Goal: Complete application form: Complete application form

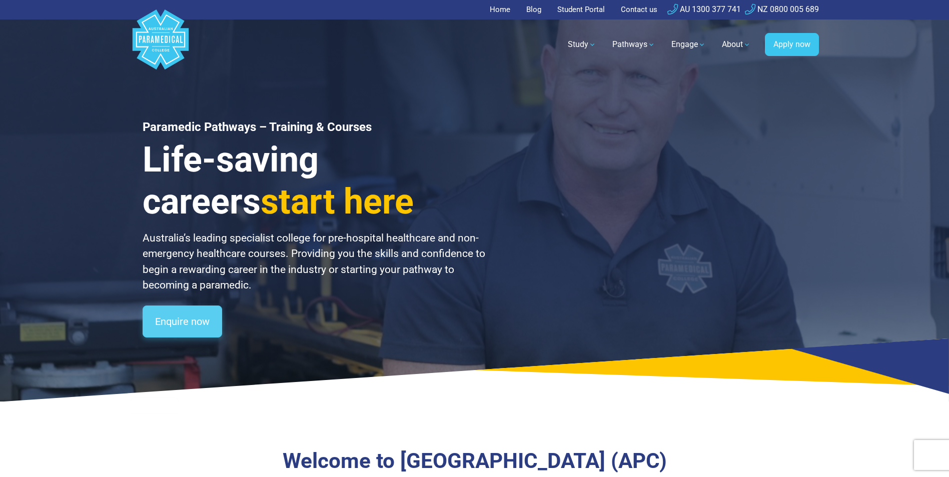
click at [192, 323] on link "Enquire now" at bounding box center [183, 322] width 80 height 32
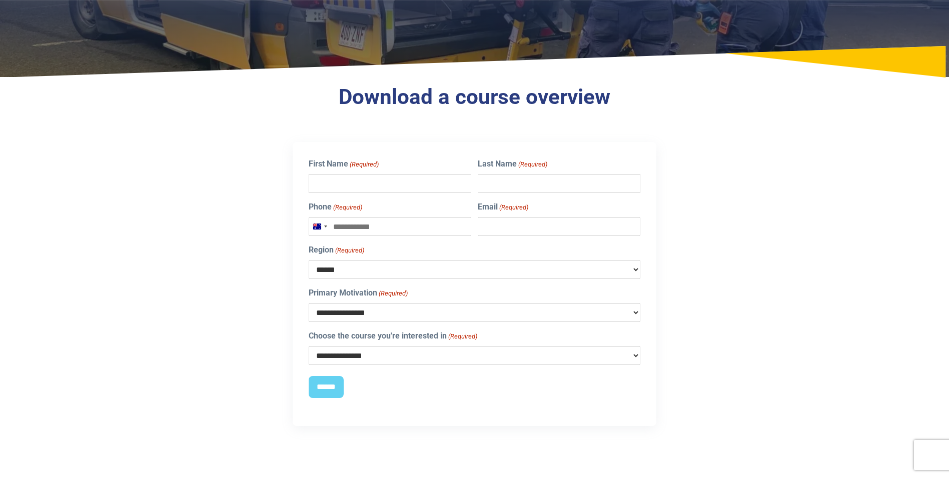
scroll to position [200, 0]
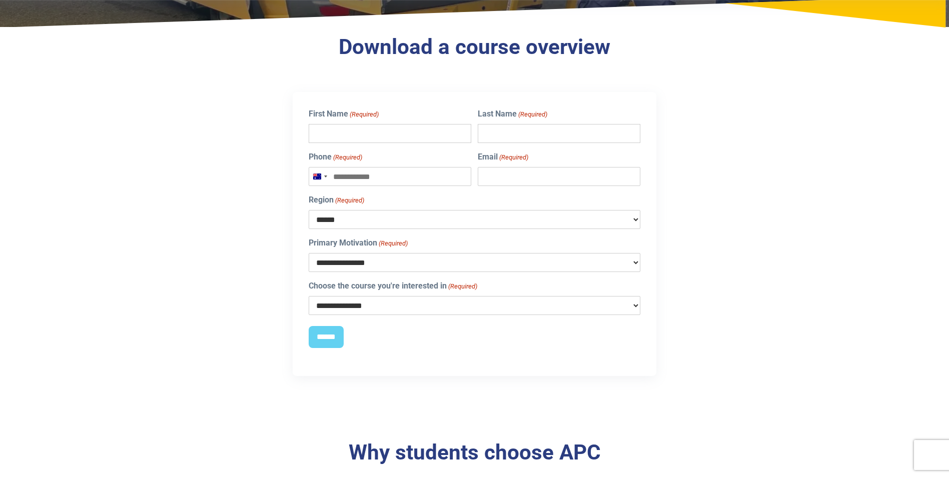
click at [367, 308] on select "**********" at bounding box center [475, 305] width 332 height 19
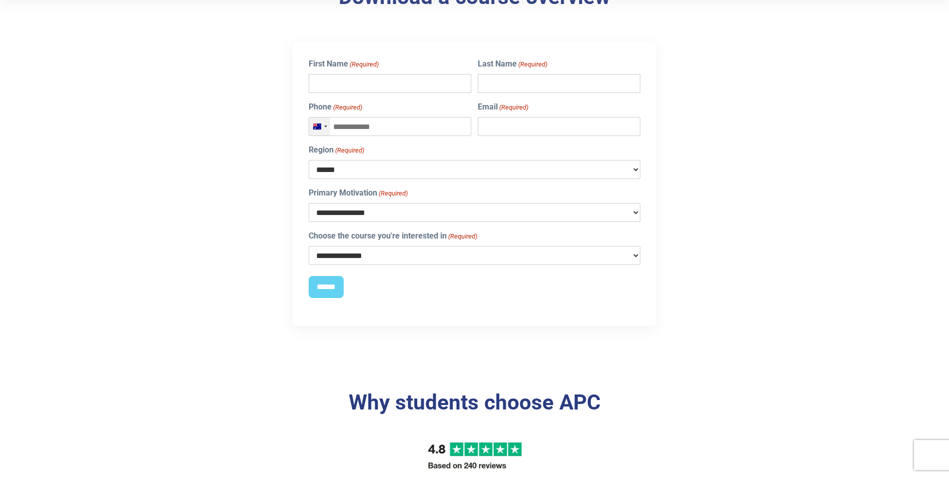
click at [317, 121] on div "[GEOGRAPHIC_DATA] +61" at bounding box center [319, 127] width 21 height 18
click at [400, 168] on li "New Zealand +64" at bounding box center [390, 168] width 162 height 20
click at [354, 132] on input "Phone (Required)" at bounding box center [390, 126] width 163 height 19
click at [316, 127] on div "New Zealand +64" at bounding box center [317, 127] width 8 height 6
click at [316, 120] on div "New Zealand +64" at bounding box center [319, 127] width 21 height 18
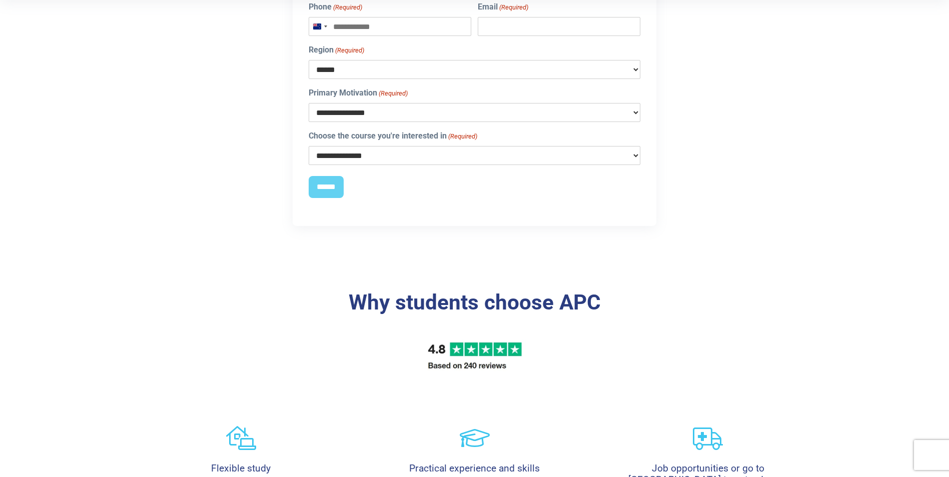
scroll to position [400, 0]
